Goal: Information Seeking & Learning: Learn about a topic

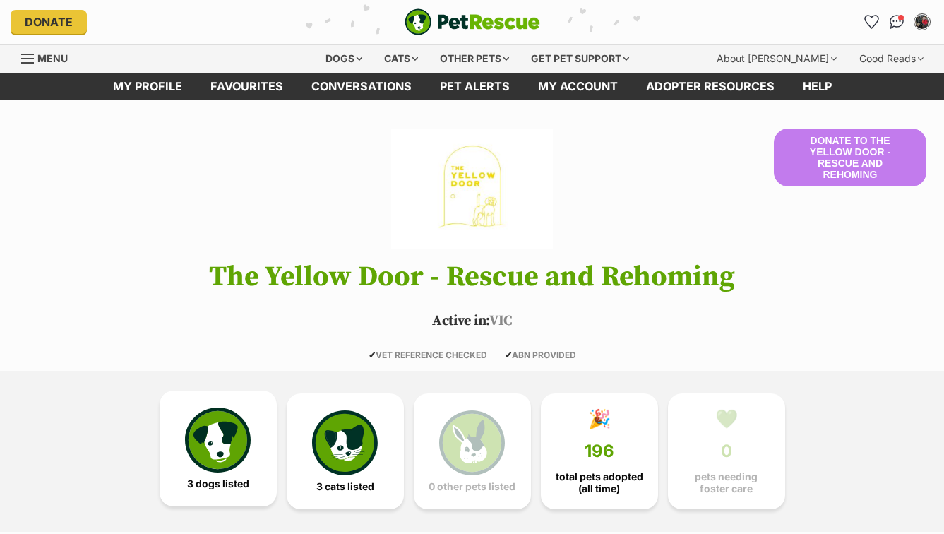
click at [203, 459] on img at bounding box center [217, 439] width 65 height 65
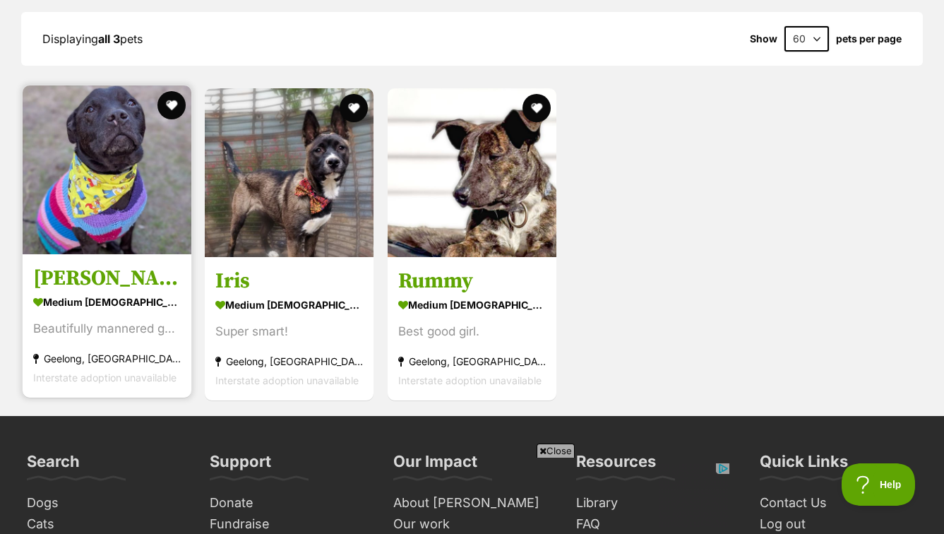
click at [103, 254] on link "Polly medium female Dog Beautifully mannered gem! Geelong, VIC Interstate adopt…" at bounding box center [107, 325] width 169 height 143
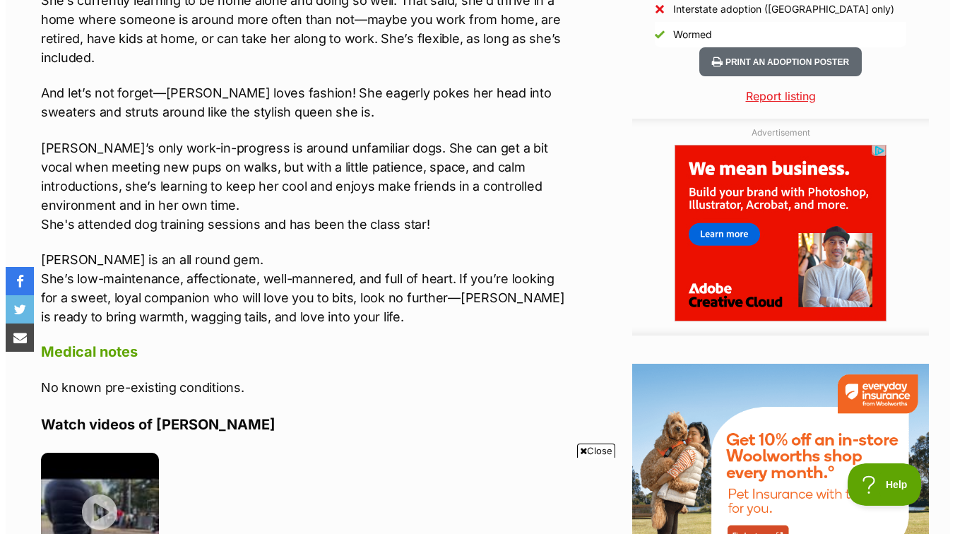
scroll to position [1427, 0]
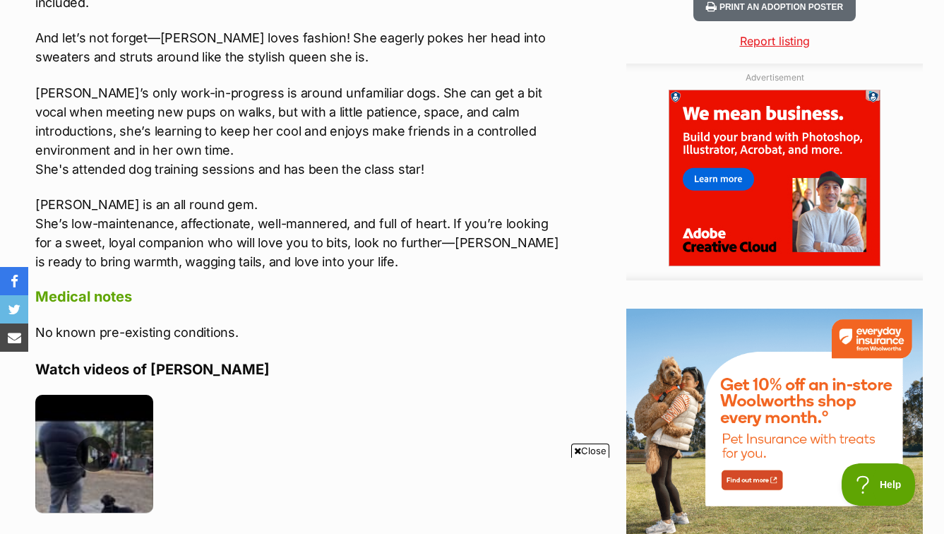
click at [104, 405] on img at bounding box center [94, 454] width 118 height 118
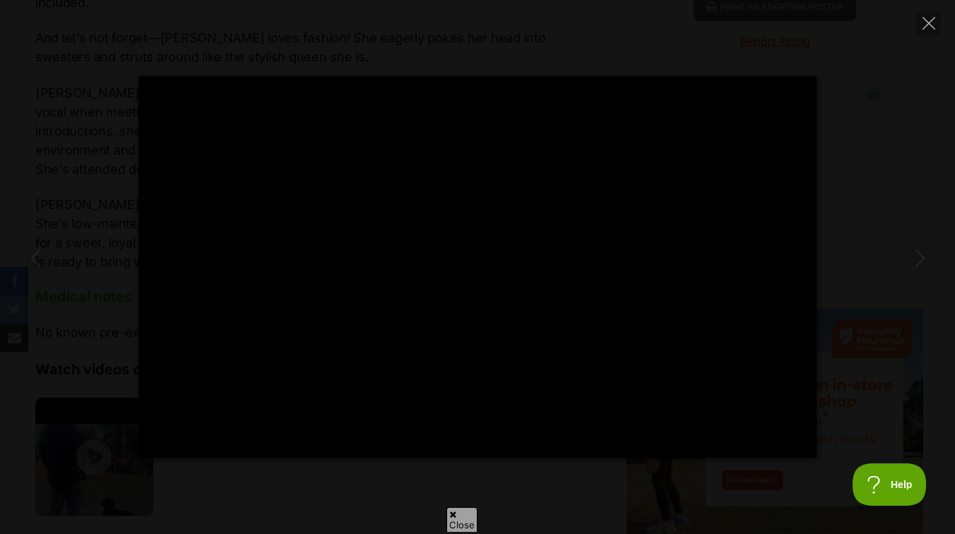
scroll to position [0, 0]
type input "100"
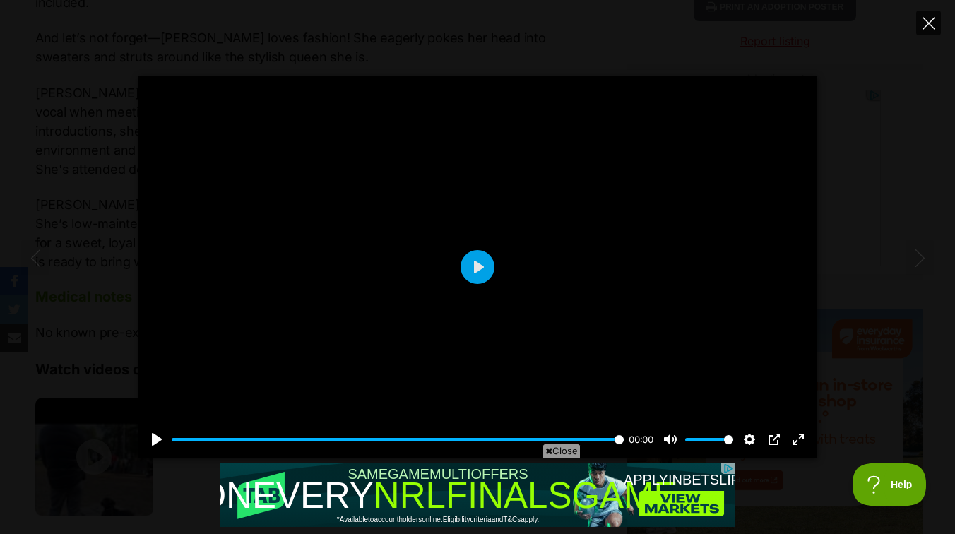
click at [927, 27] on icon "Close" at bounding box center [928, 23] width 13 height 13
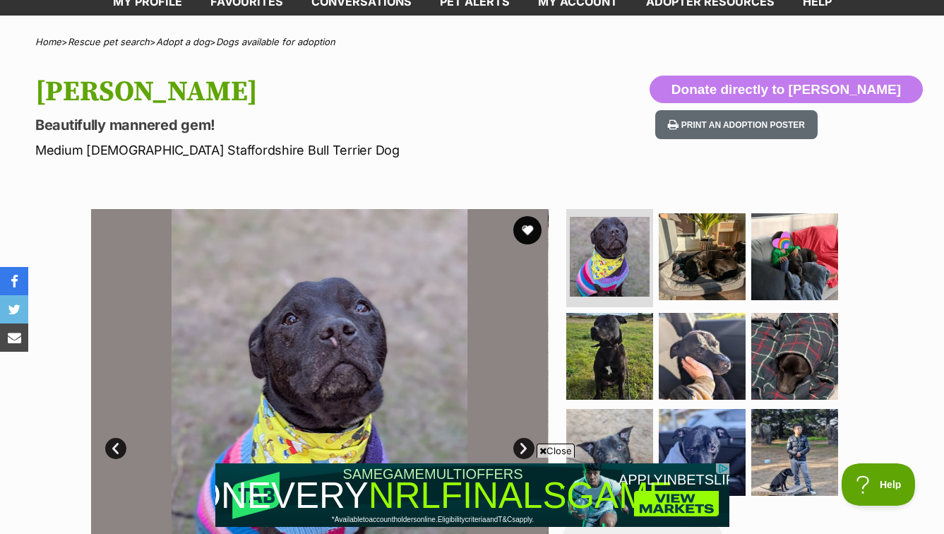
scroll to position [46, 0]
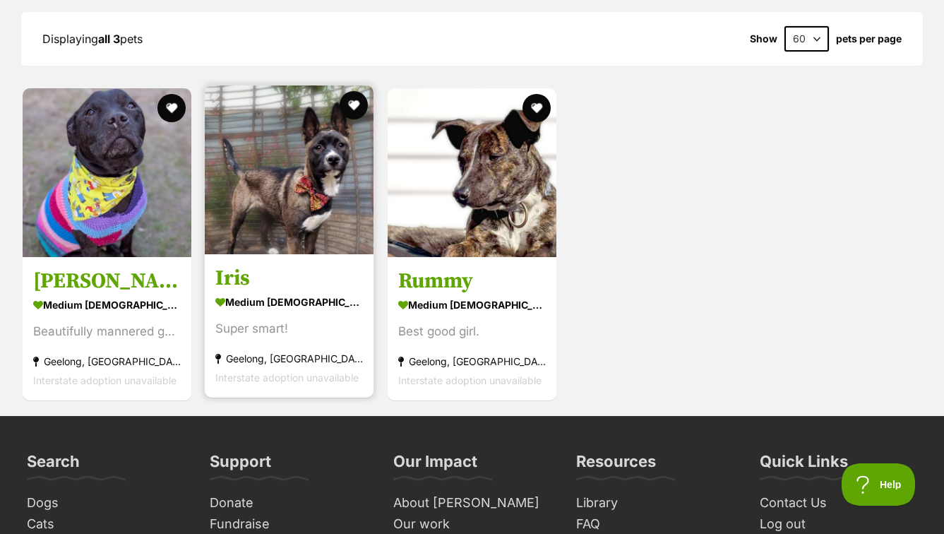
click at [290, 203] on img at bounding box center [289, 169] width 169 height 169
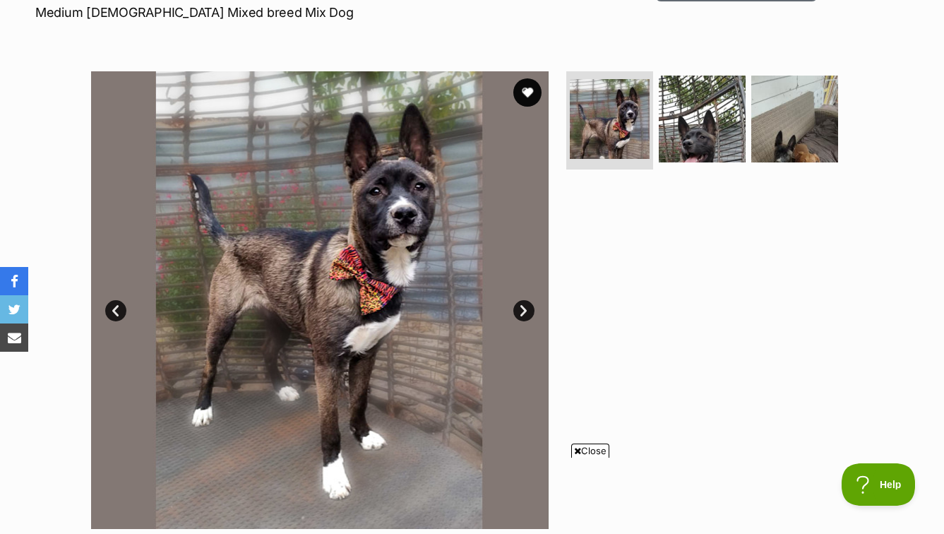
scroll to position [190, 0]
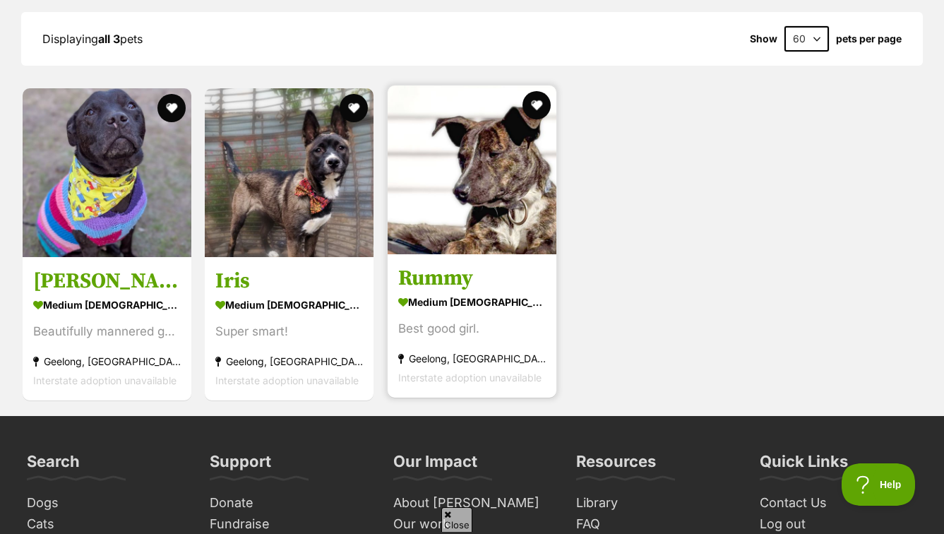
click at [458, 190] on img at bounding box center [472, 169] width 169 height 169
